Goal: Navigation & Orientation: Understand site structure

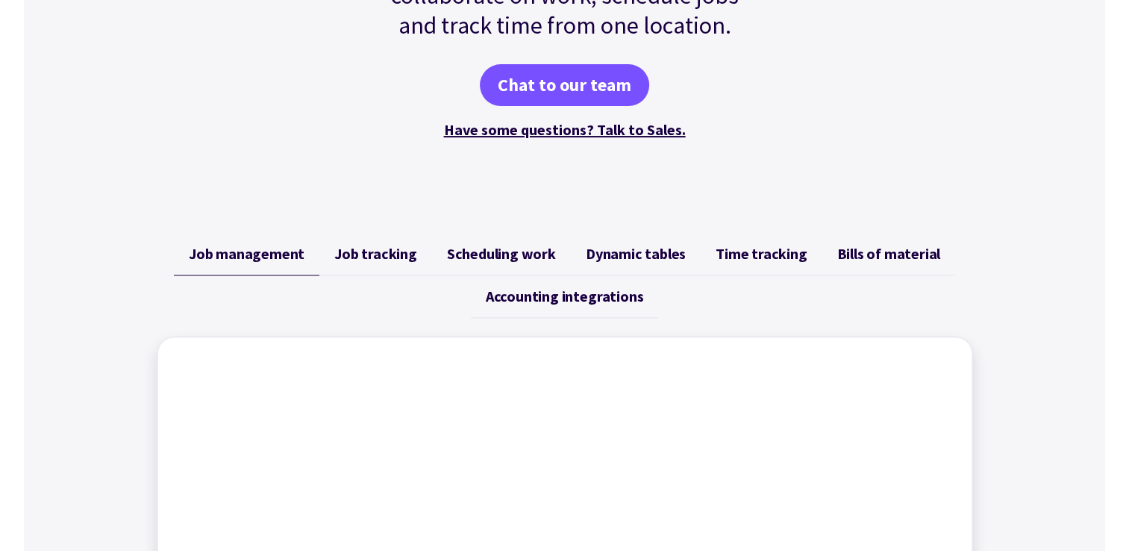
scroll to position [373, 0]
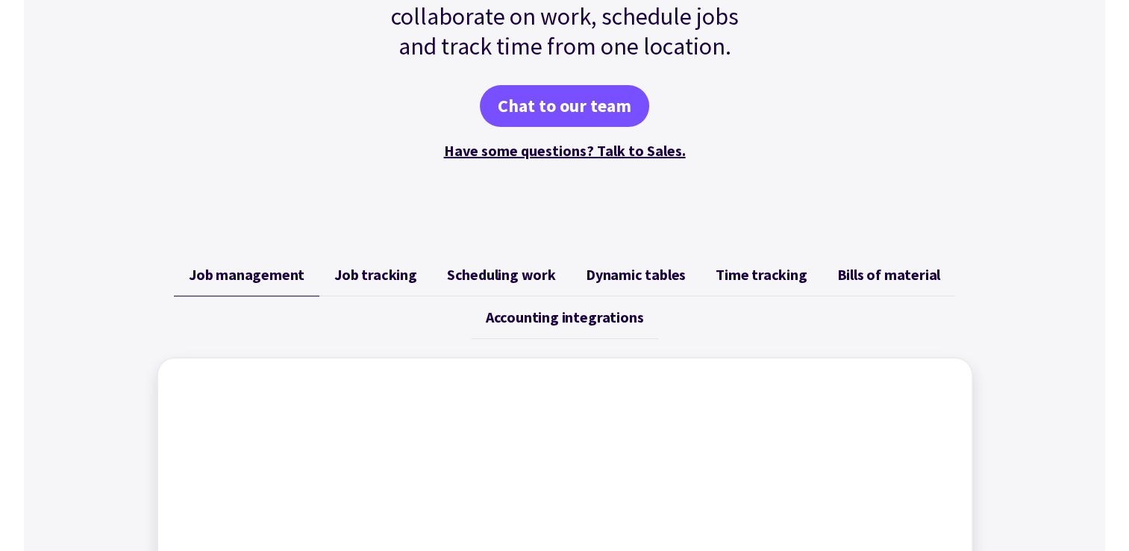
click at [514, 275] on span "Scheduling work" at bounding box center [501, 275] width 109 height 18
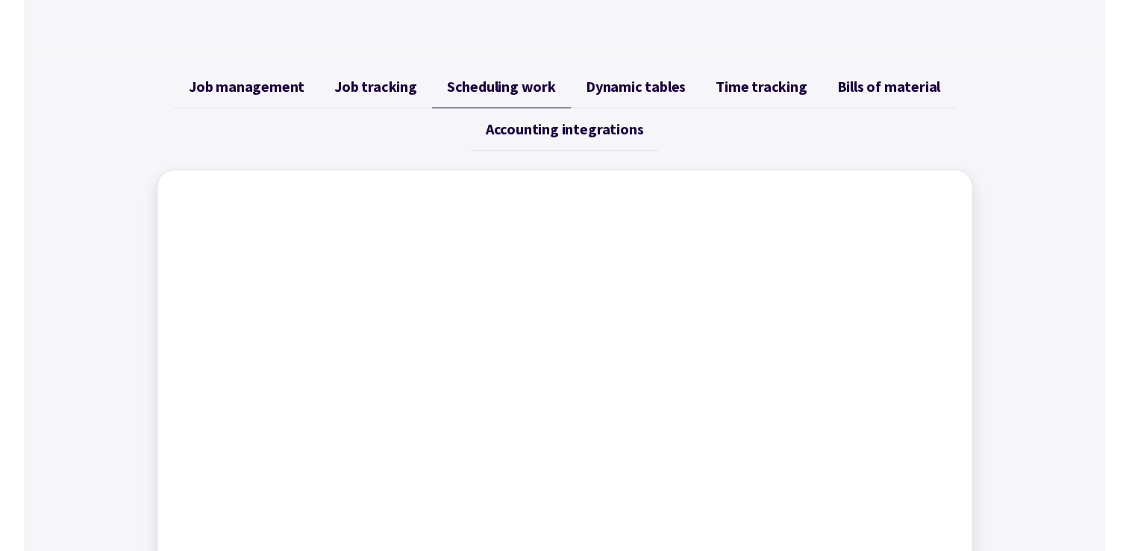
scroll to position [523, 0]
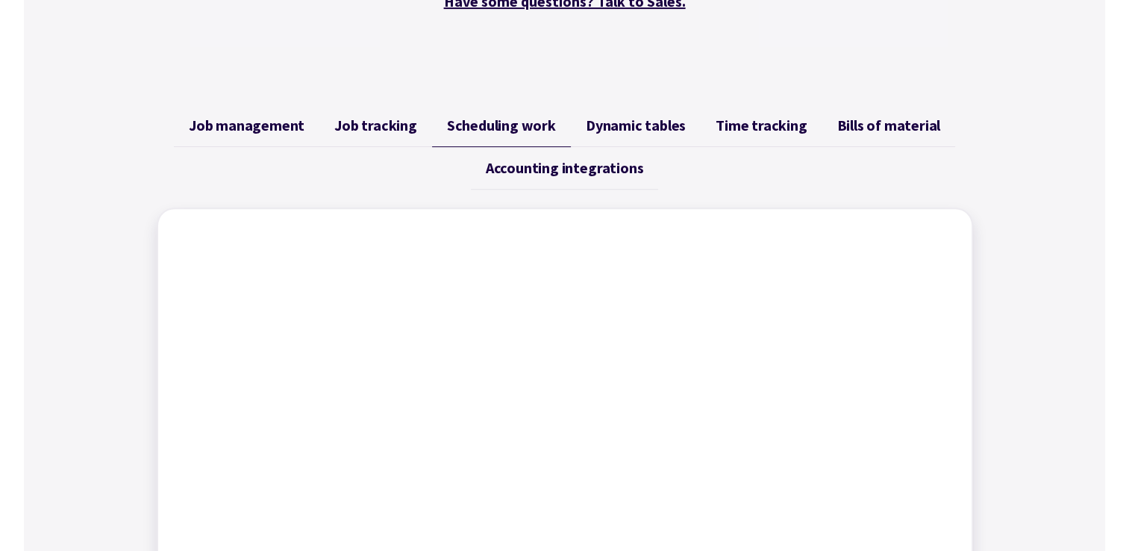
click at [646, 127] on span "Dynamic tables" at bounding box center [636, 125] width 100 height 18
click at [839, 124] on span "Bills of material" at bounding box center [889, 125] width 104 height 18
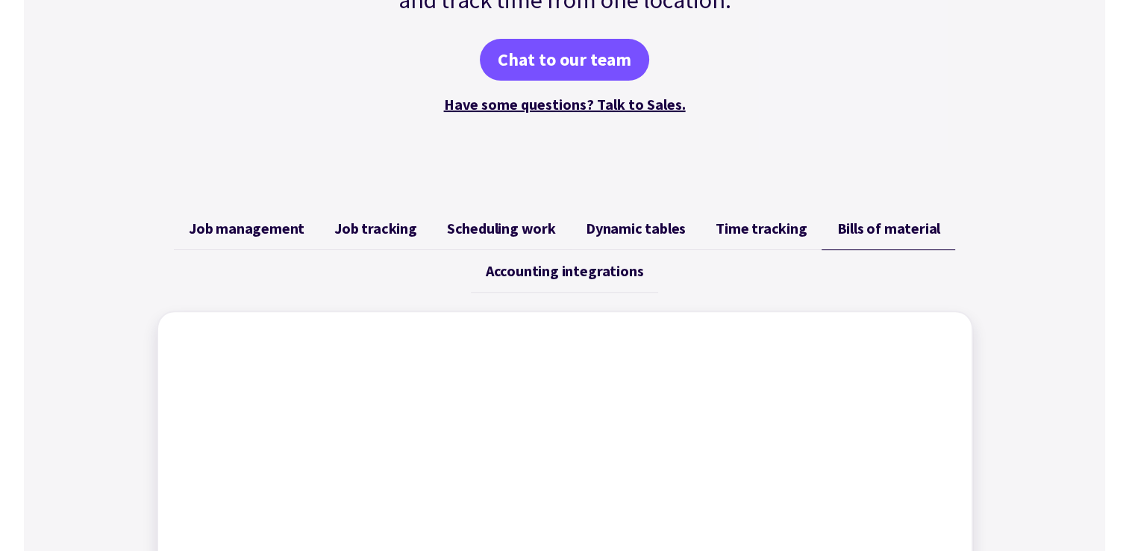
scroll to position [299, 0]
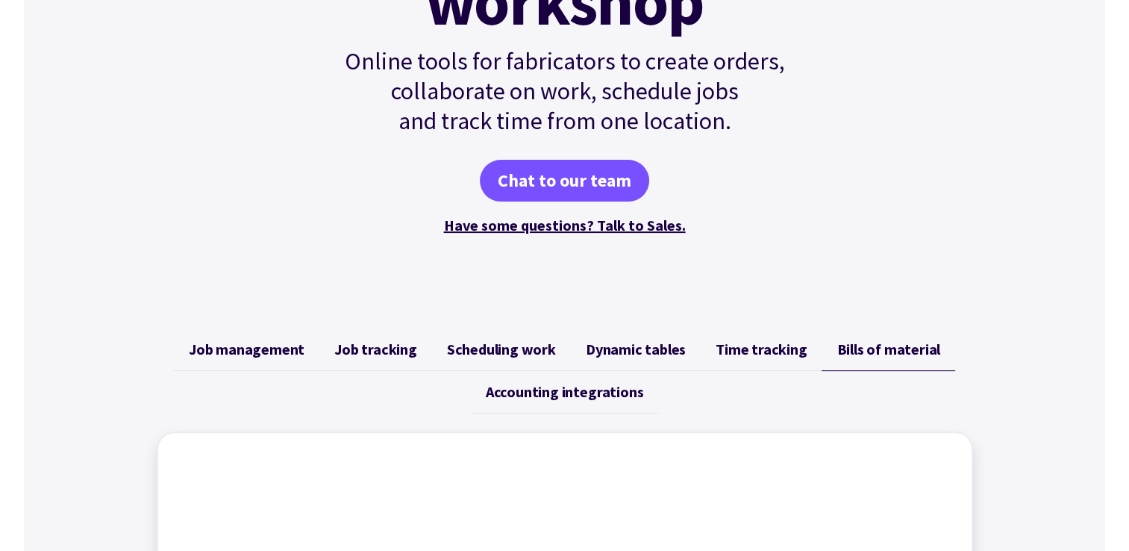
click at [263, 343] on span "Job management" at bounding box center [247, 349] width 116 height 18
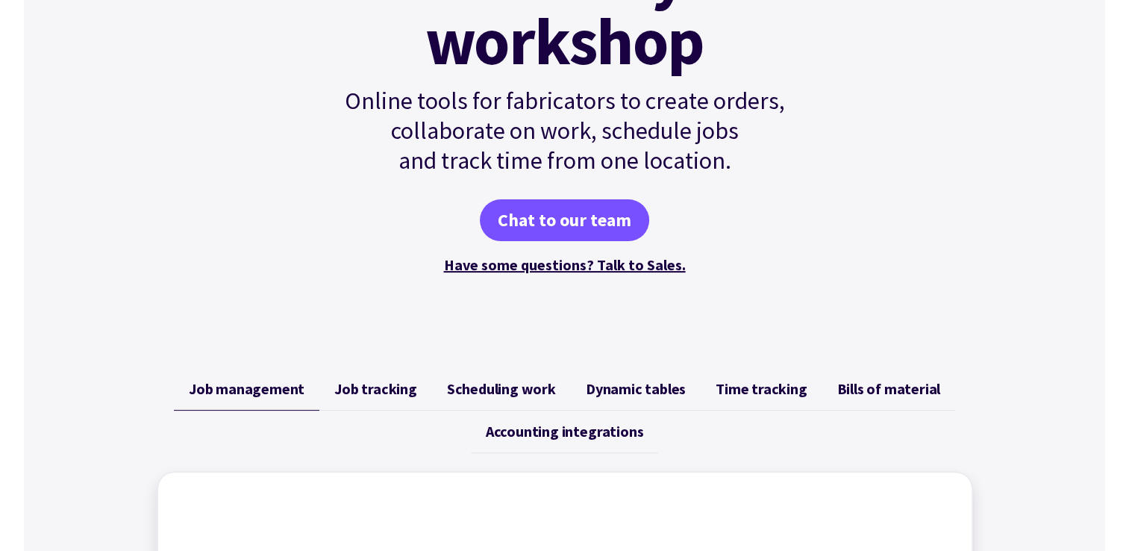
scroll to position [0, 0]
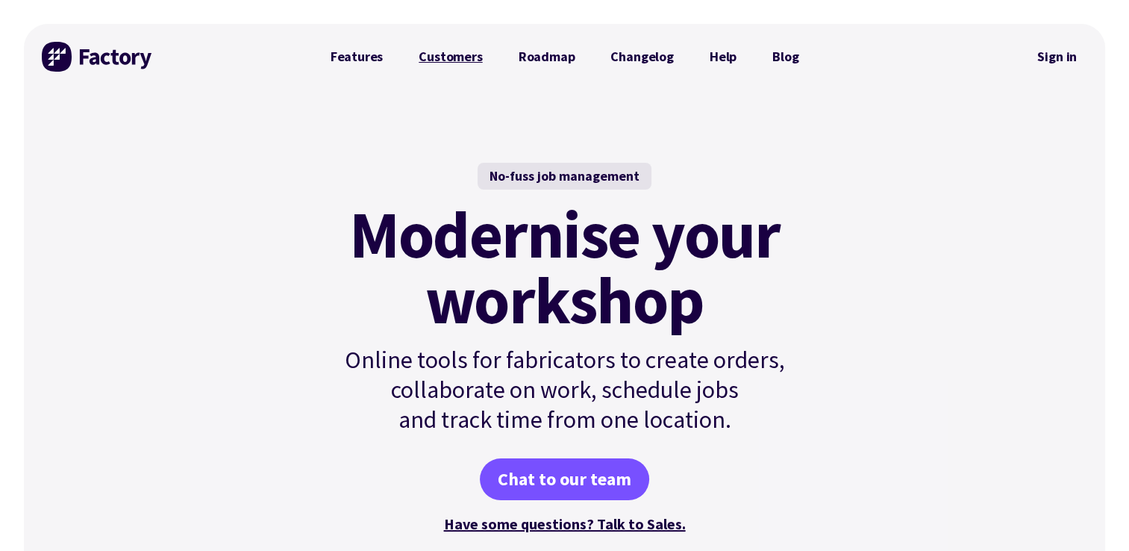
click at [448, 57] on link "Customers" at bounding box center [450, 57] width 99 height 30
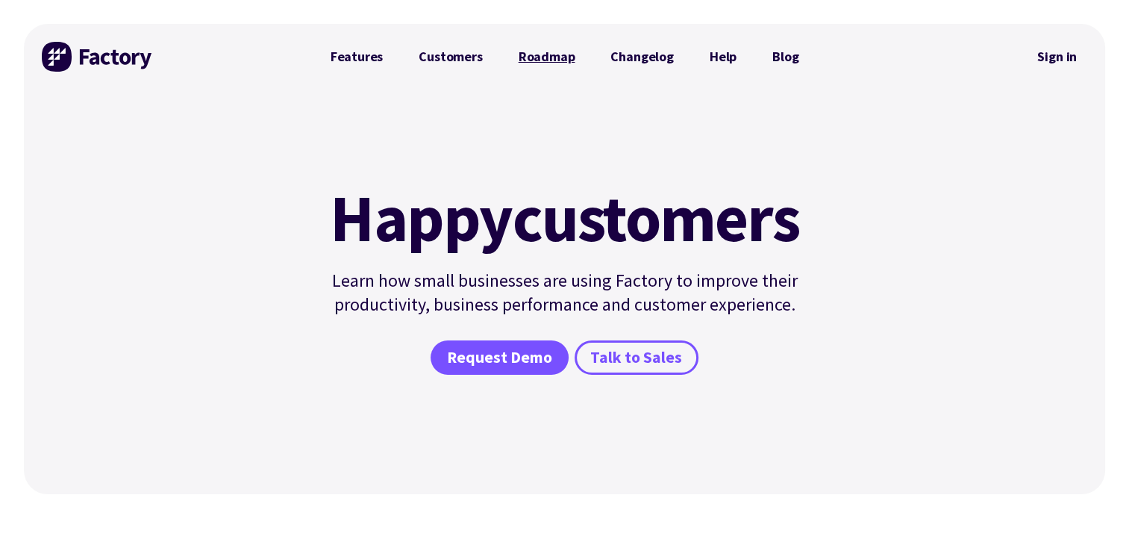
click at [555, 56] on link "Roadmap" at bounding box center [547, 57] width 93 height 30
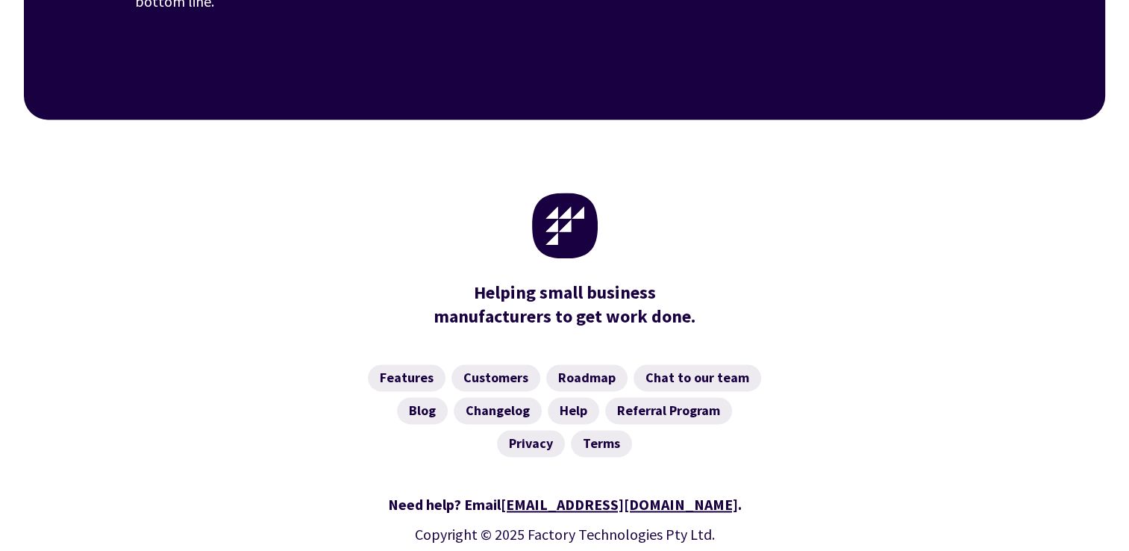
scroll to position [2283, 0]
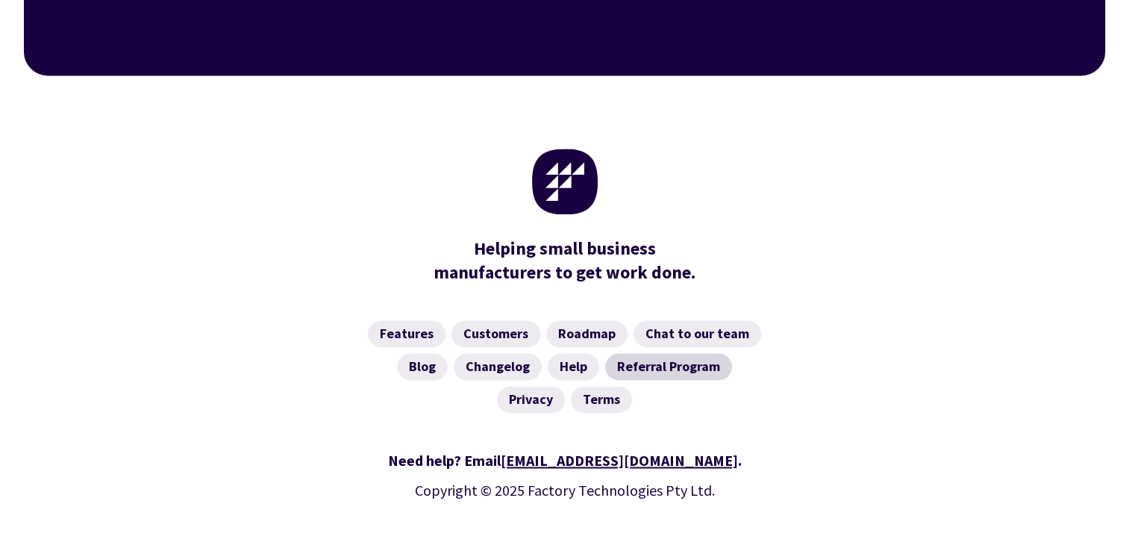
click at [652, 353] on link "Referral Program" at bounding box center [668, 366] width 127 height 27
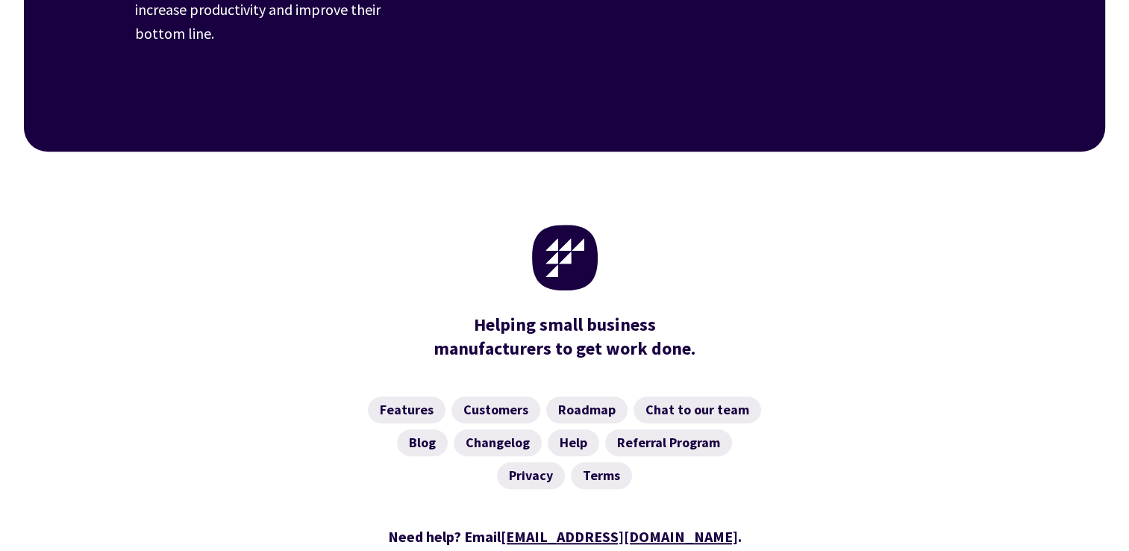
scroll to position [1329, 0]
